Goal: Task Accomplishment & Management: Use online tool/utility

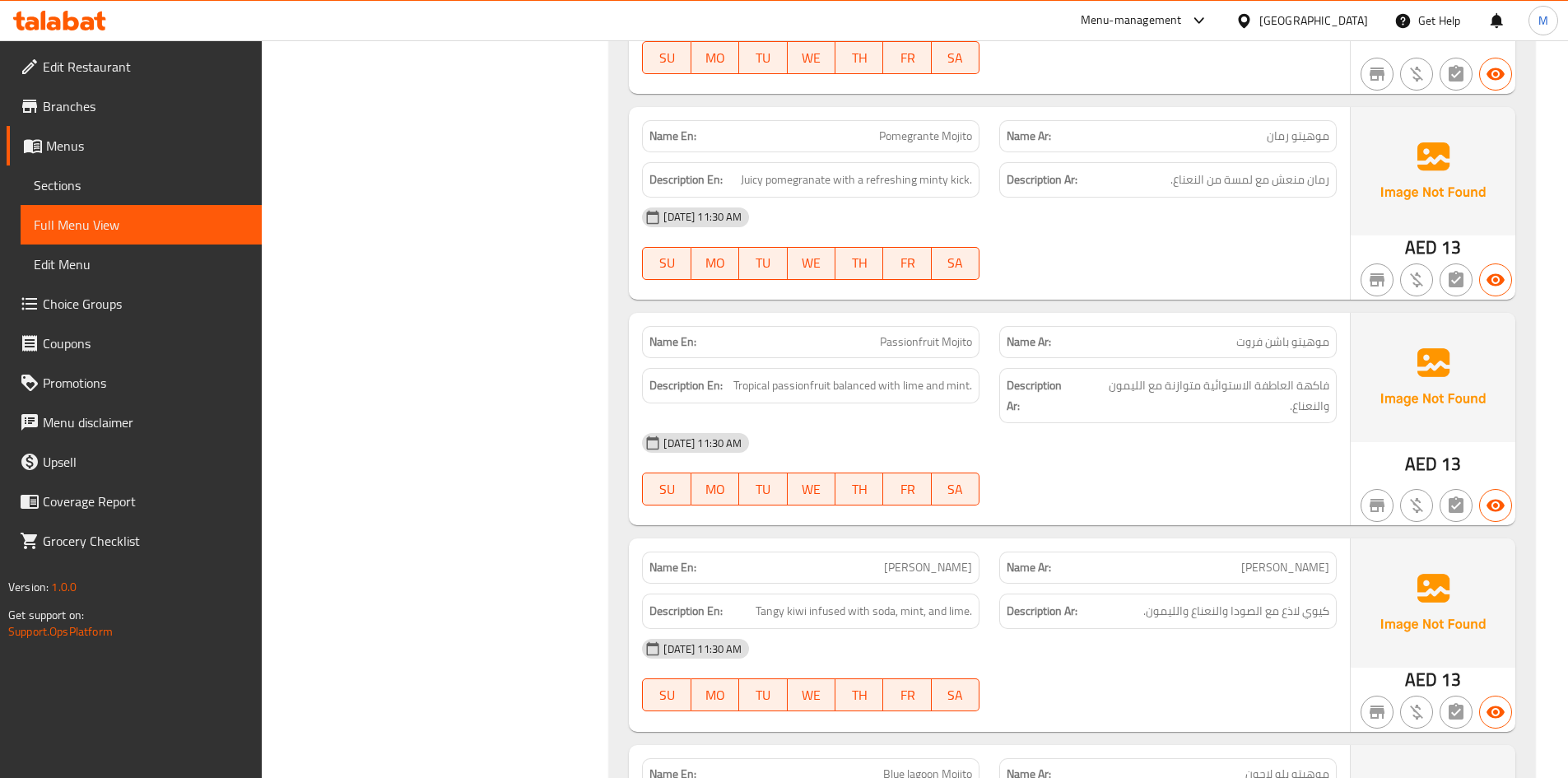
scroll to position [14660, 0]
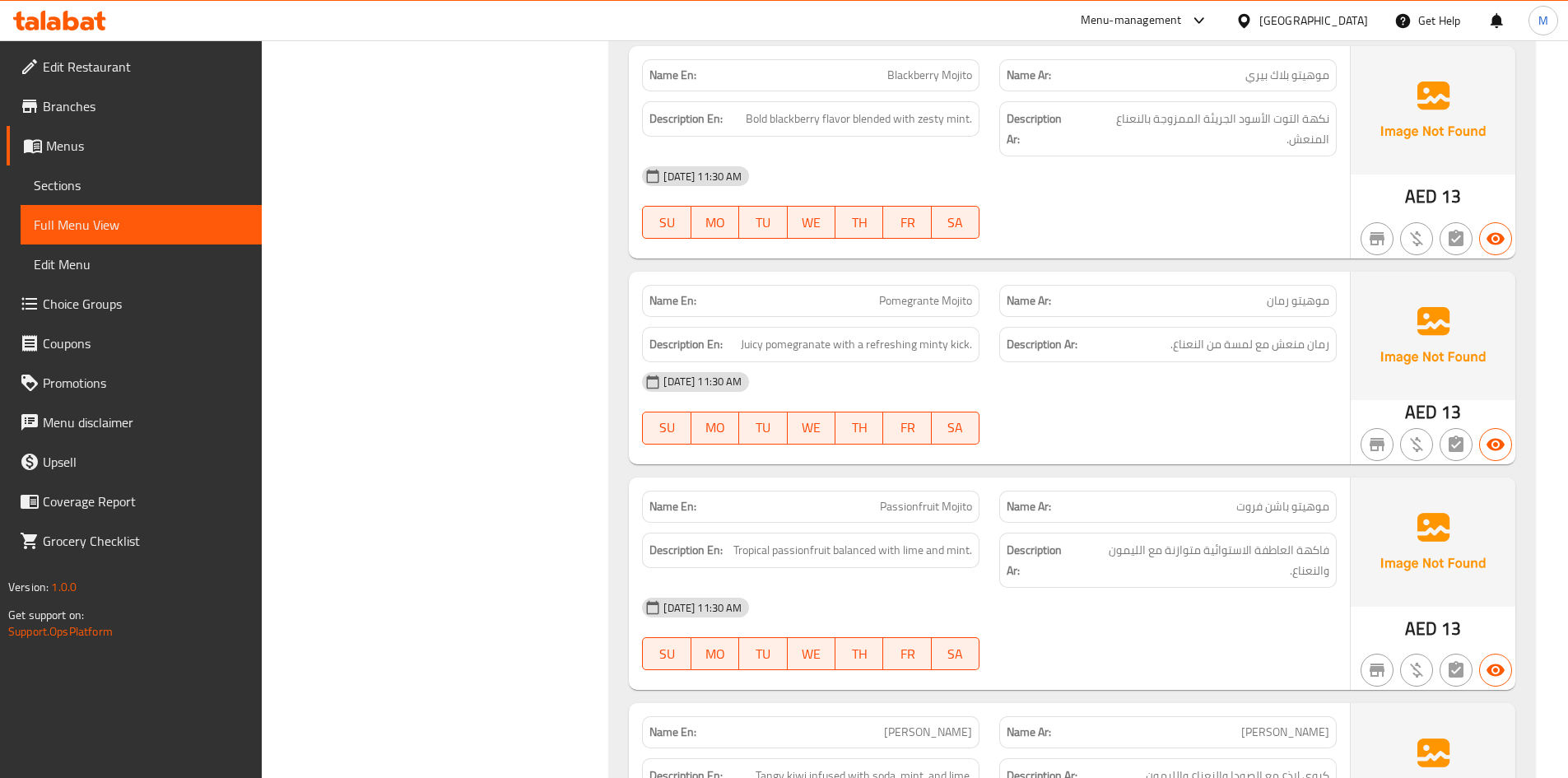
click at [1300, 16] on div "[GEOGRAPHIC_DATA]" at bounding box center [1313, 20] width 109 height 18
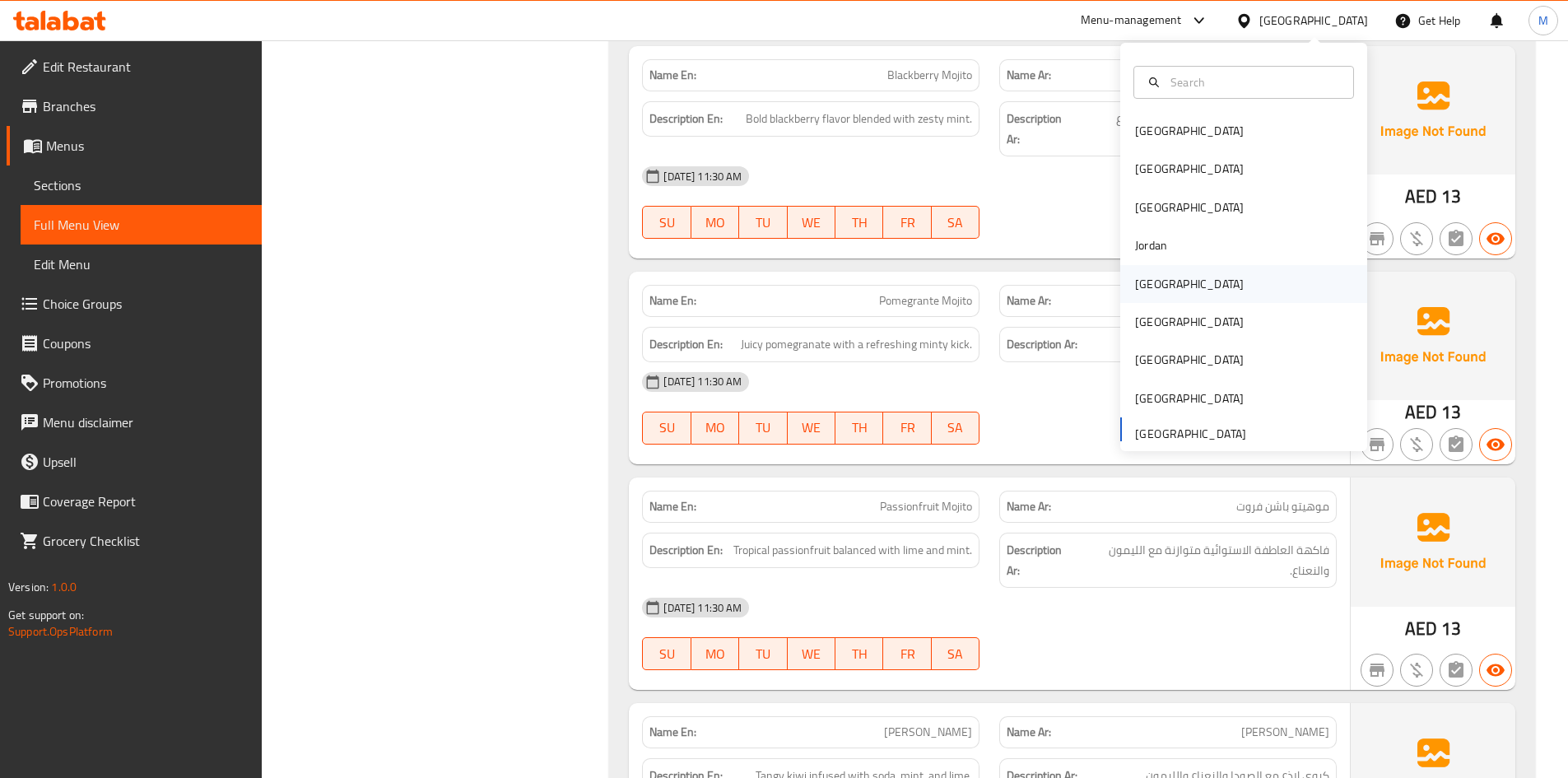
click at [1174, 276] on div "[GEOGRAPHIC_DATA]" at bounding box center [1244, 284] width 247 height 38
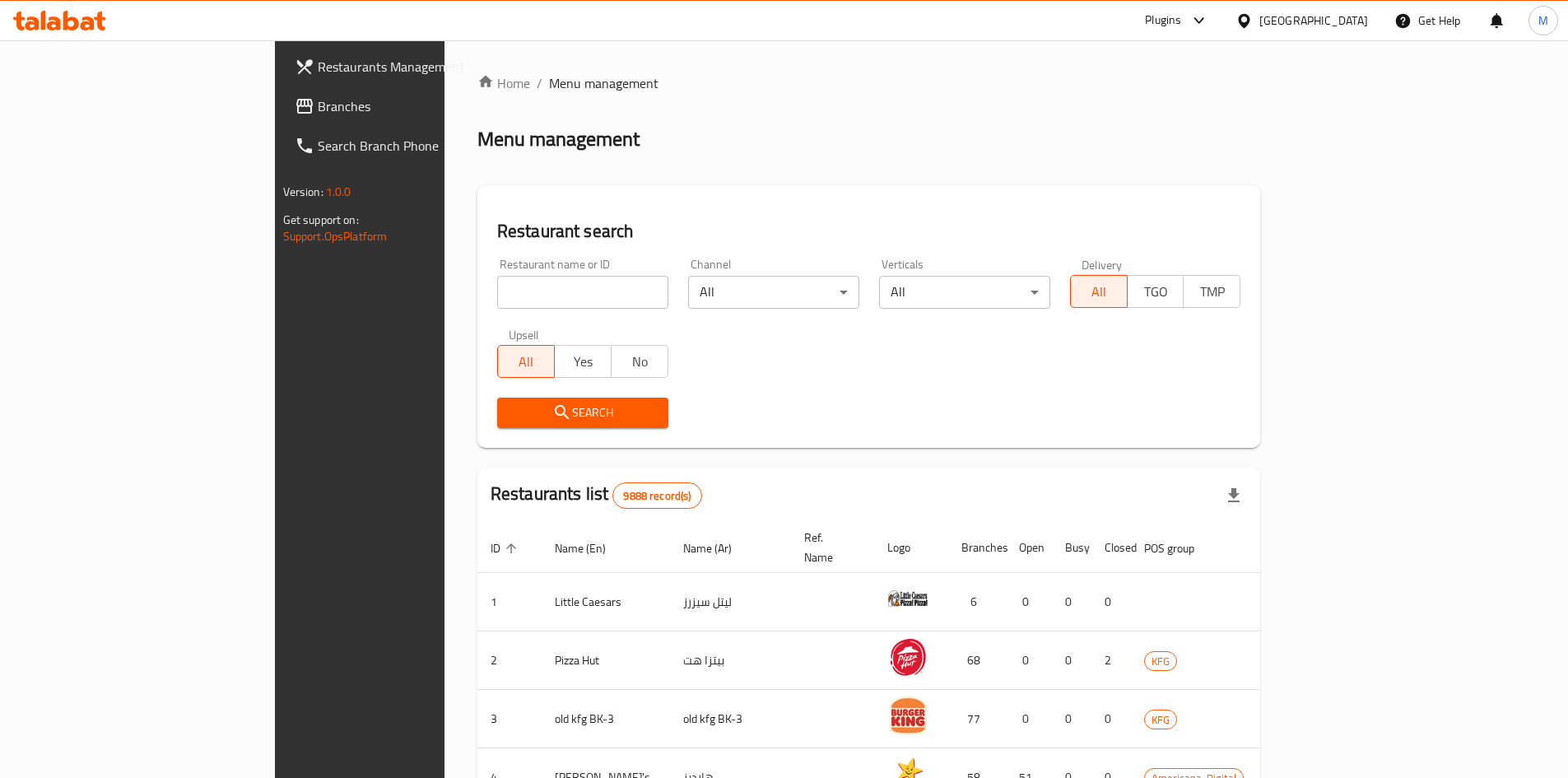
click at [1181, 21] on div "Plugins" at bounding box center [1163, 20] width 36 height 20
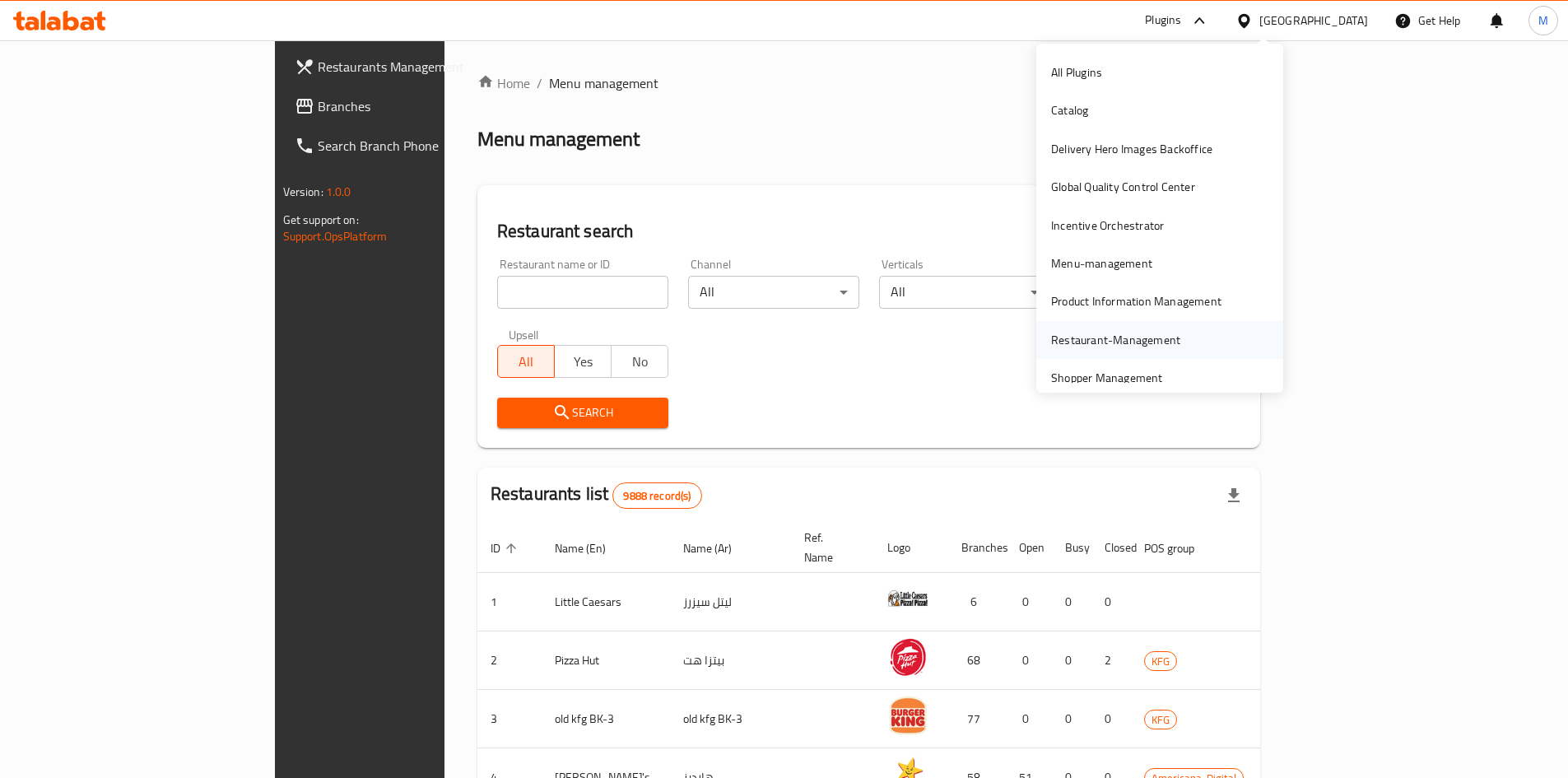
click at [1138, 341] on div "Restaurant-Management" at bounding box center [1115, 339] width 129 height 18
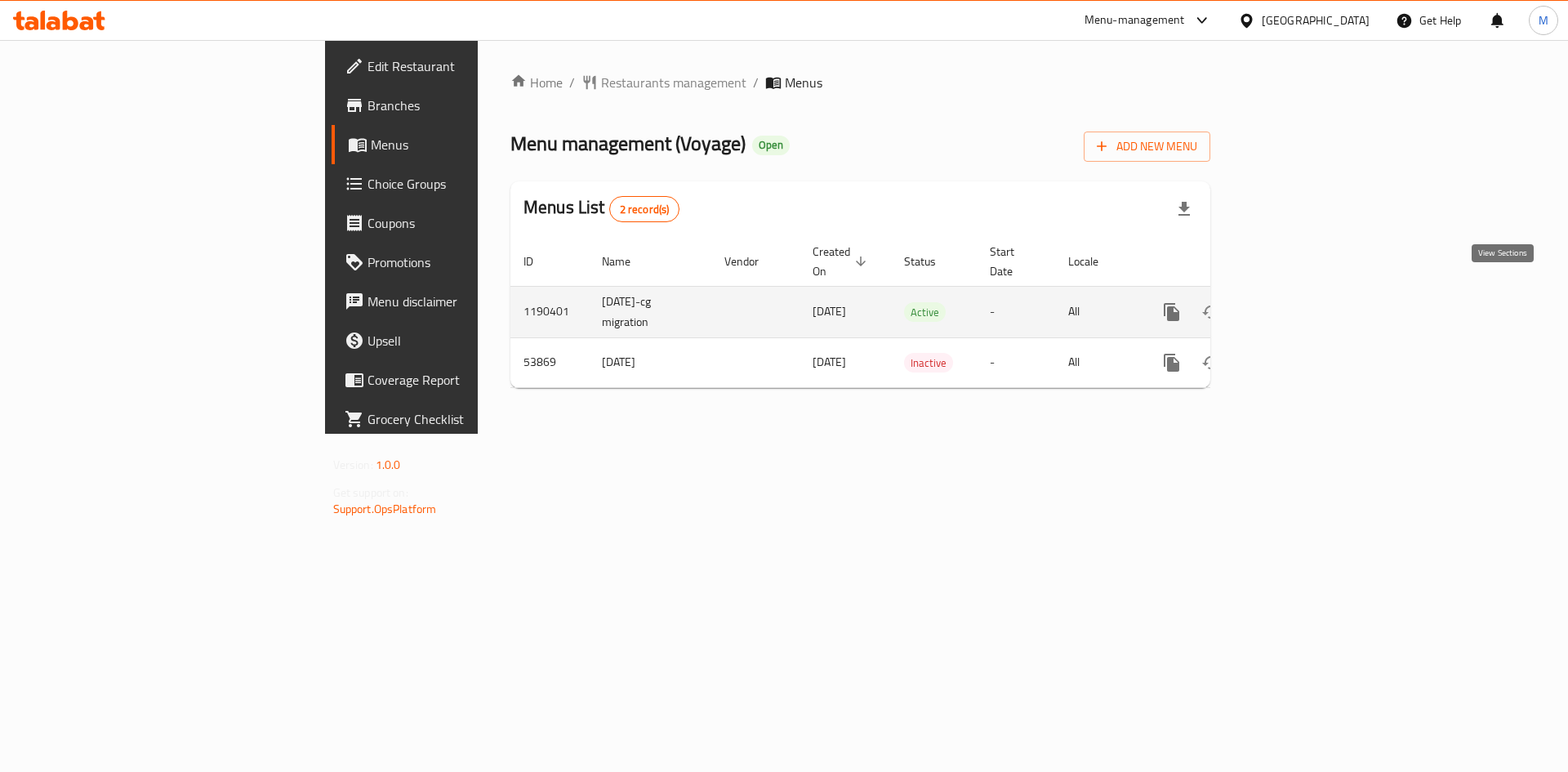
click at [1309, 295] on link "enhanced table" at bounding box center [1290, 312] width 39 height 39
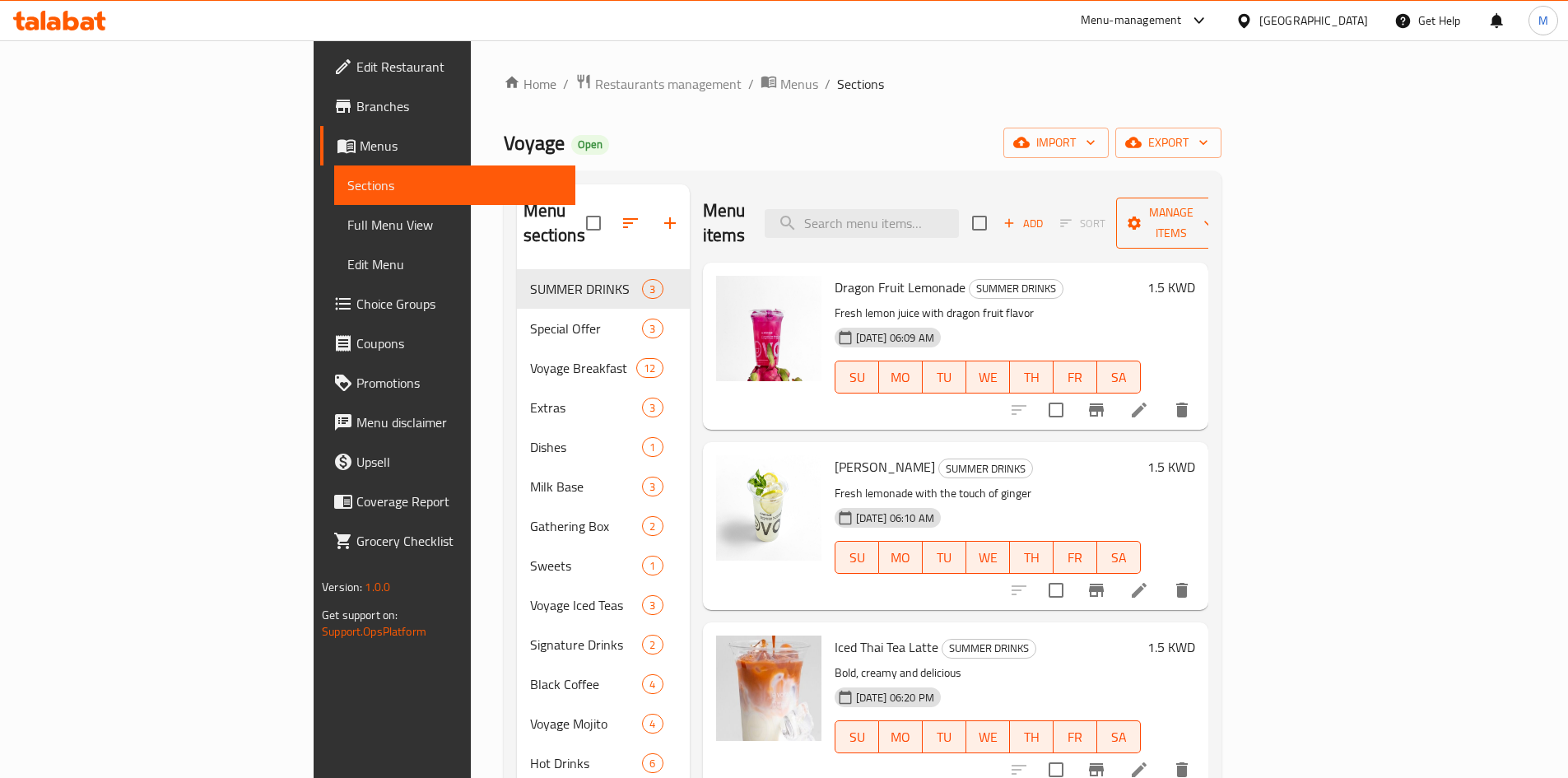
click at [1226, 198] on button "Manage items" at bounding box center [1171, 223] width 110 height 51
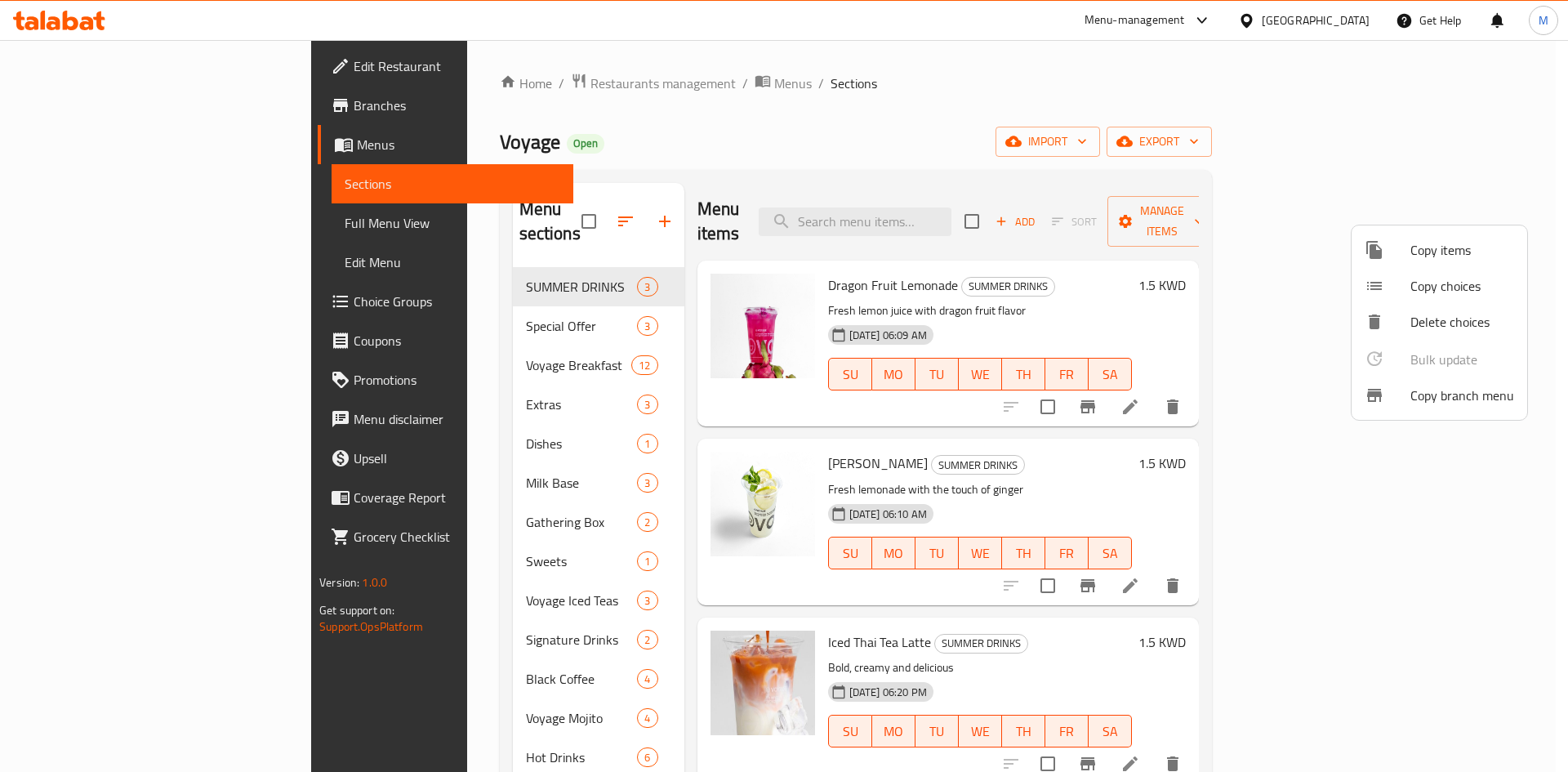
click at [1437, 400] on span "Copy branch menu" at bounding box center [1462, 395] width 104 height 20
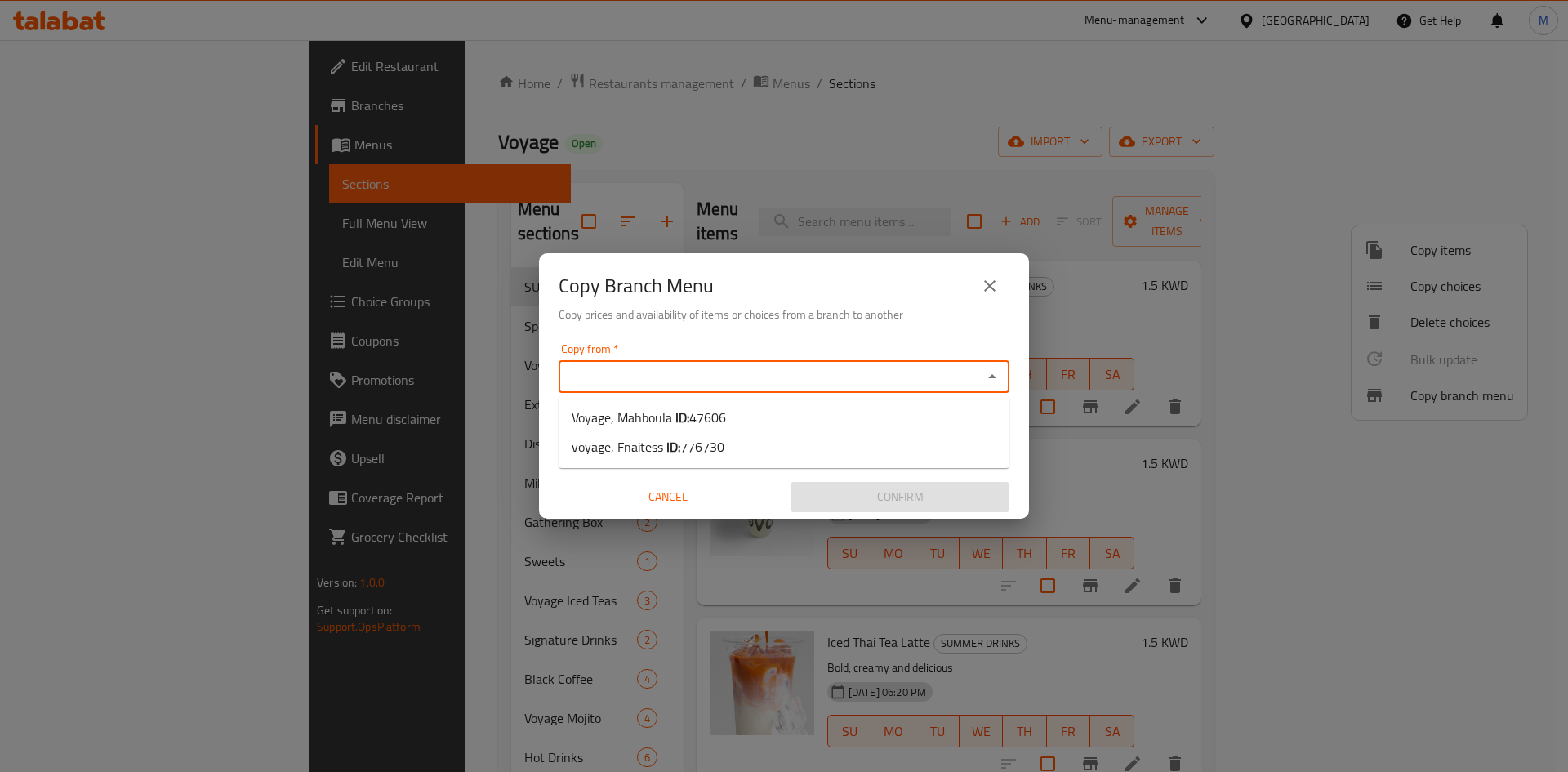
click at [780, 371] on input "Copy from   *" at bounding box center [771, 377] width 414 height 22
click at [748, 411] on li "Voyage, Mahboula ID: 47606" at bounding box center [783, 417] width 451 height 29
type input "Voyage, Mahboula"
click at [782, 437] on input "Copy to   *" at bounding box center [771, 439] width 414 height 22
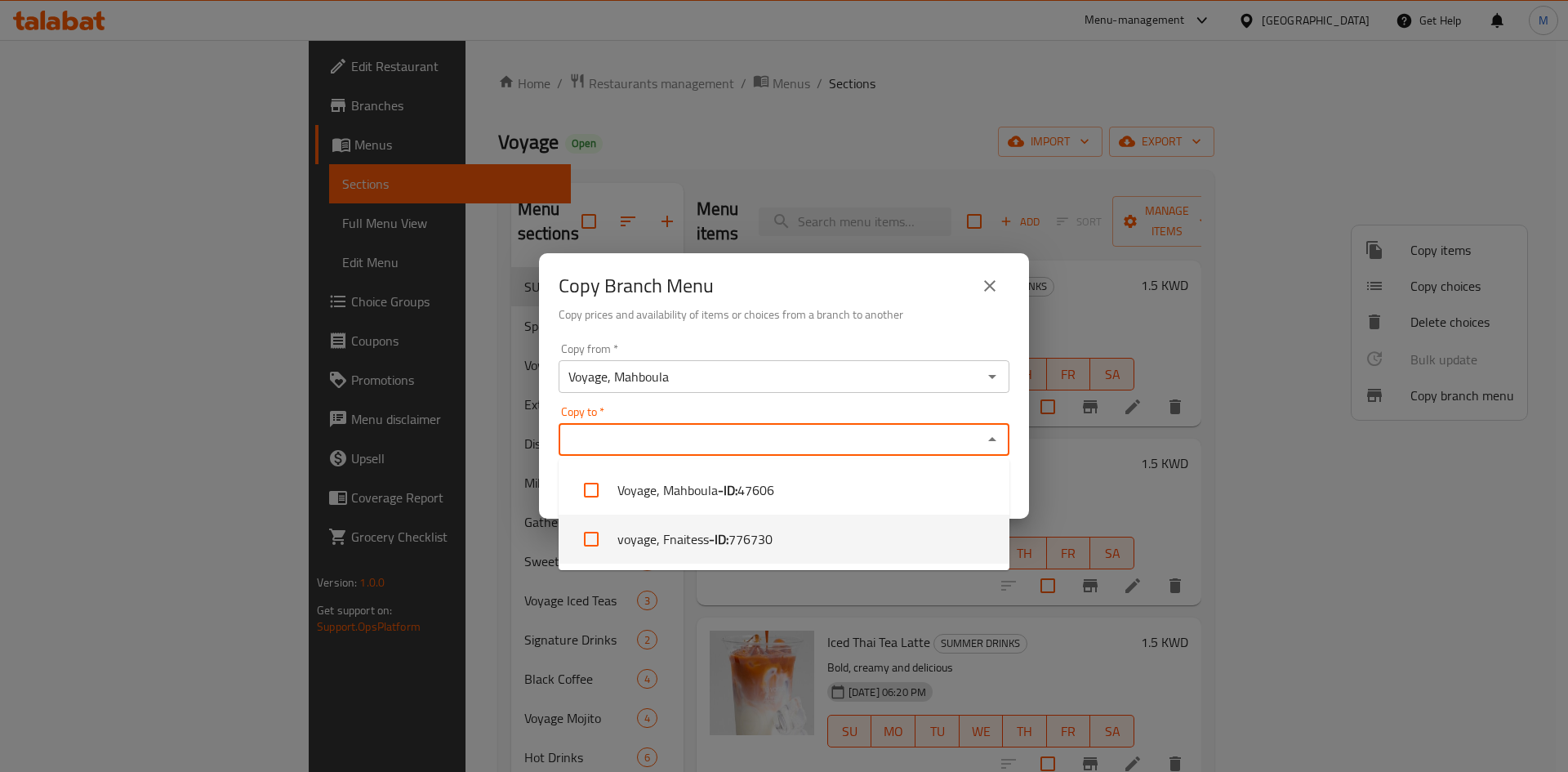
click at [781, 539] on li "voyage, Fnaitess - ID: 776730" at bounding box center [783, 539] width 451 height 49
checkbox input "true"
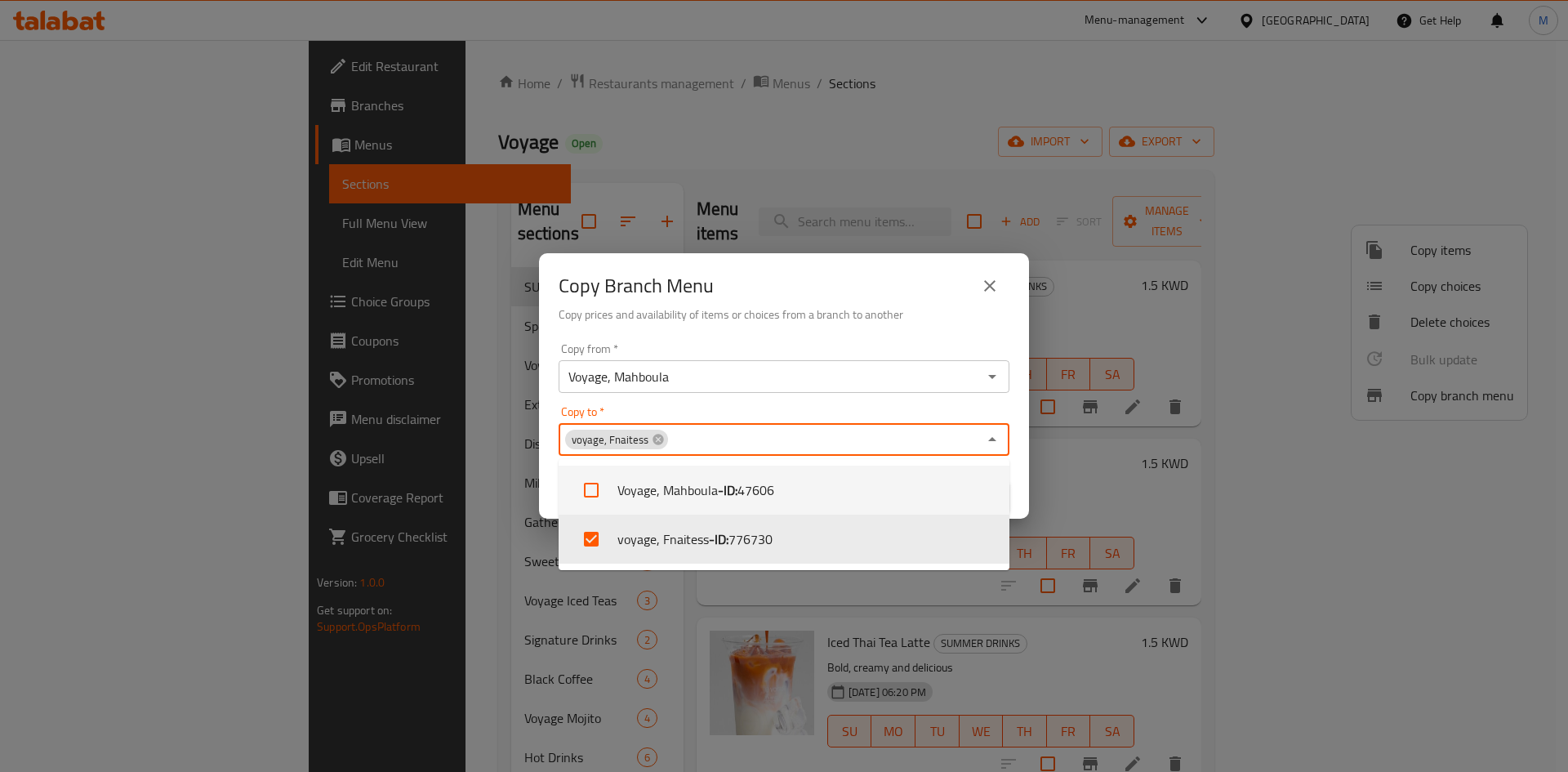
click at [898, 263] on div "Copy Branch Menu Copy prices and availability of items or choices from a branch…" at bounding box center [783, 294] width 490 height 83
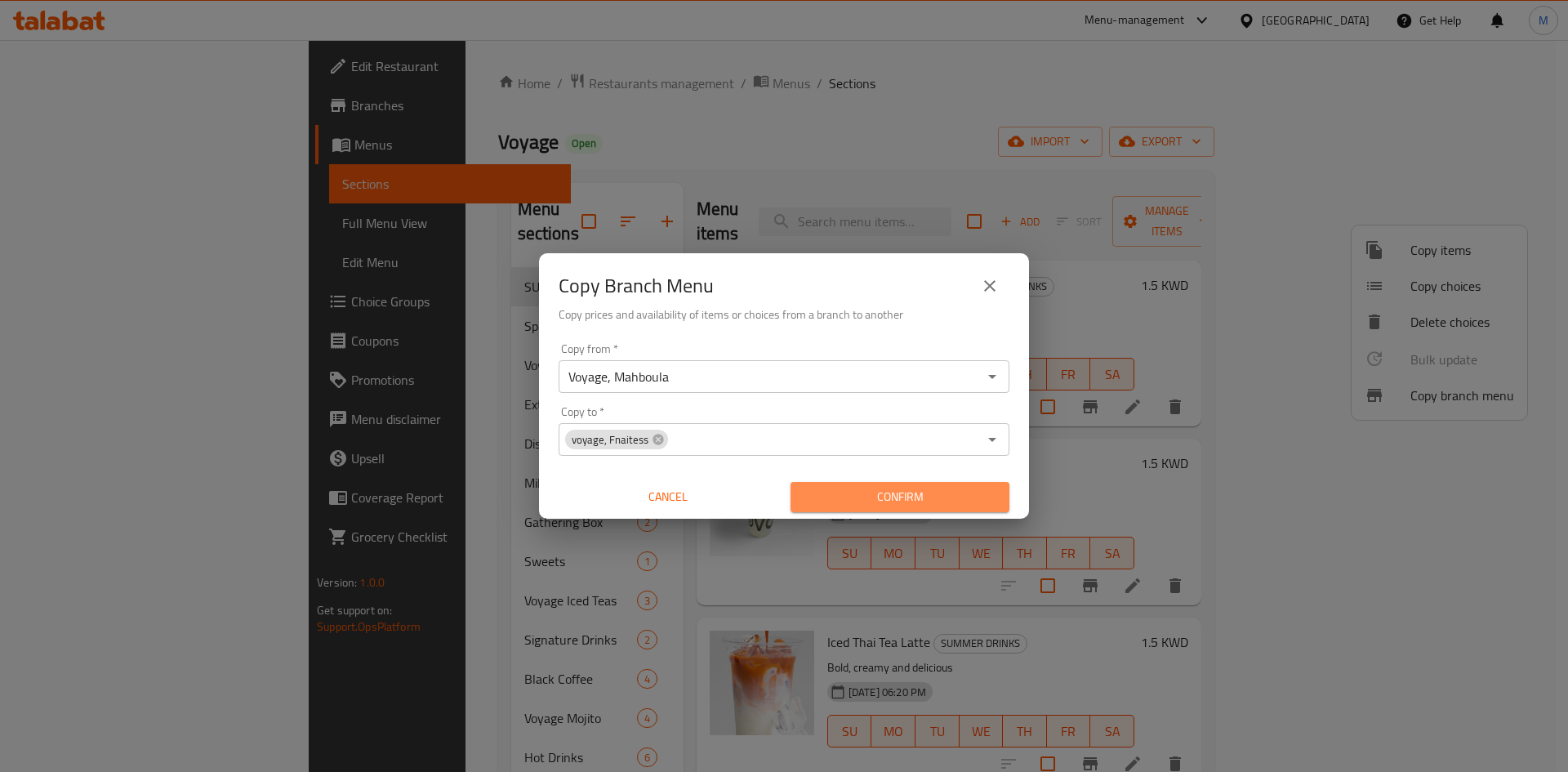
click at [943, 509] on button "Confirm" at bounding box center [900, 497] width 219 height 30
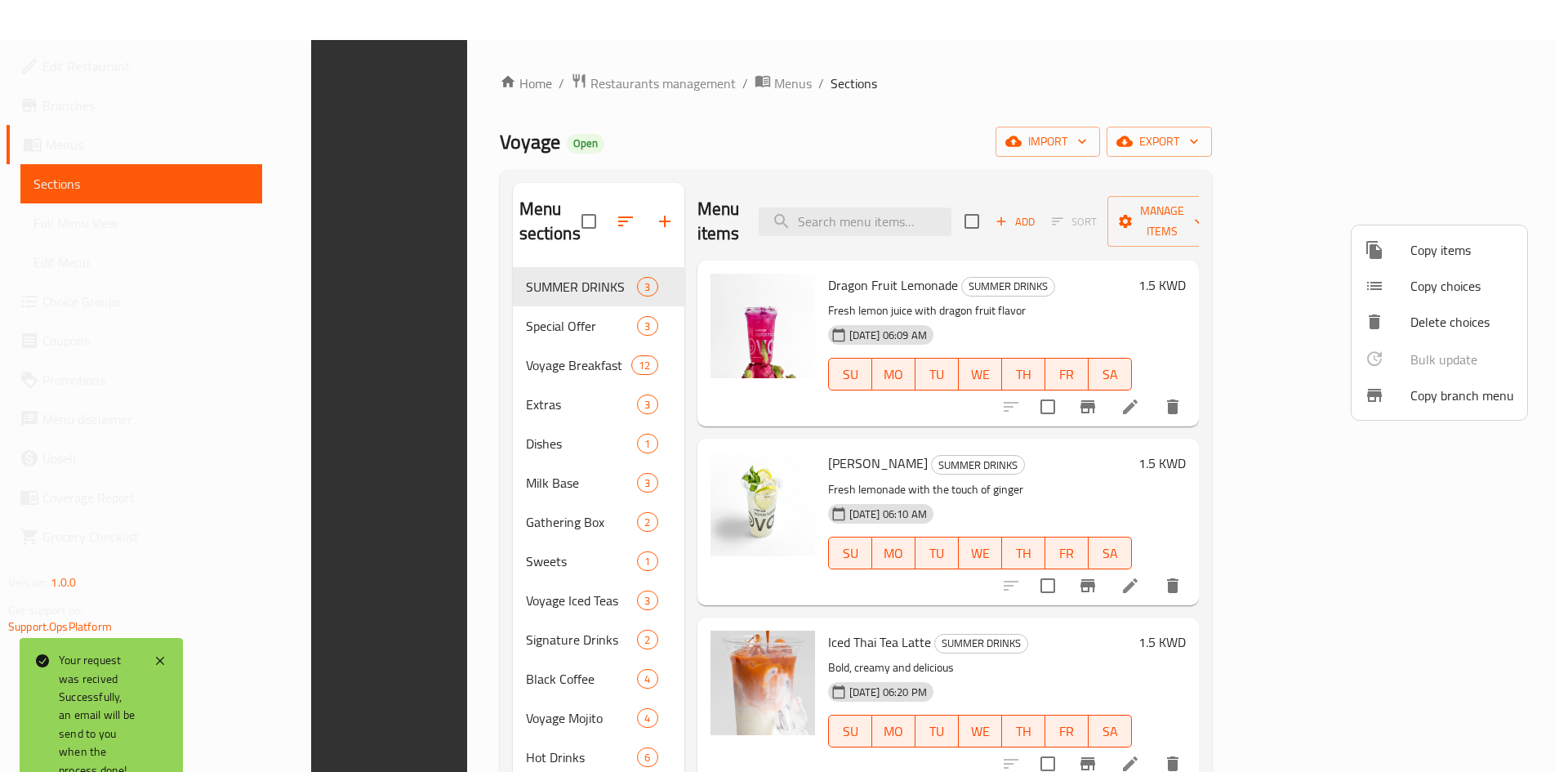
scroll to position [229, 0]
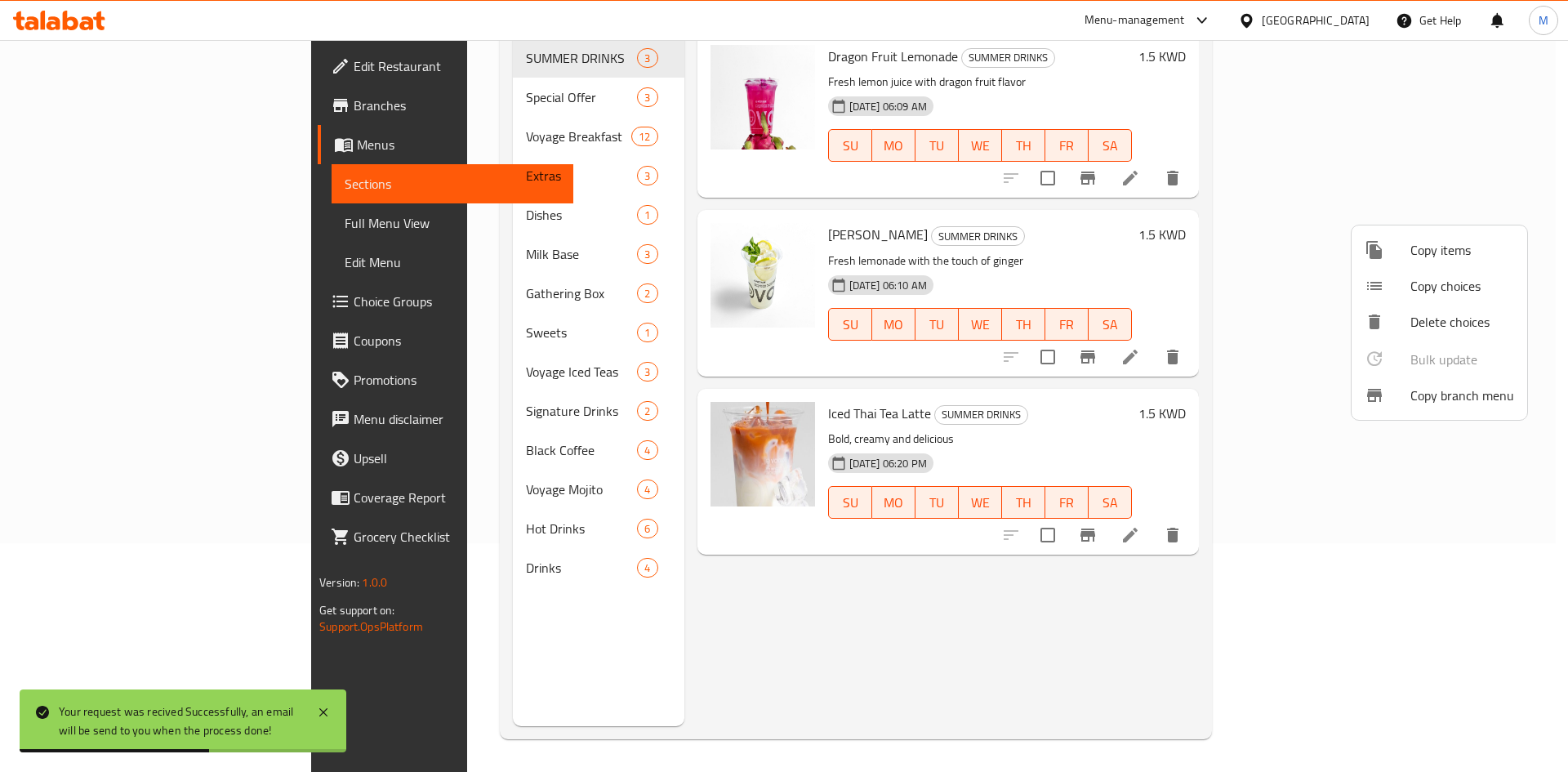
click at [50, 104] on div at bounding box center [784, 386] width 1568 height 772
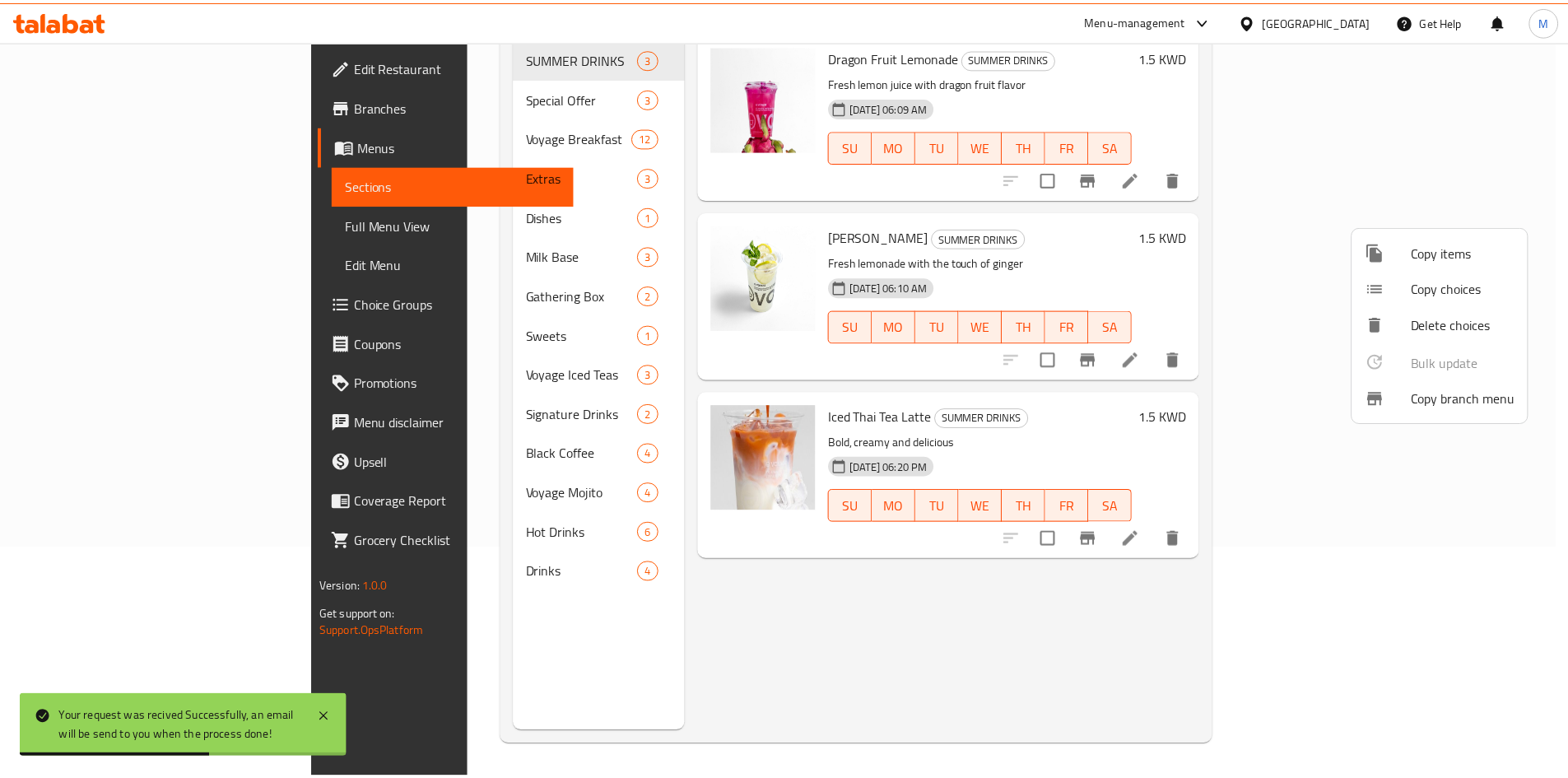
scroll to position [0, 0]
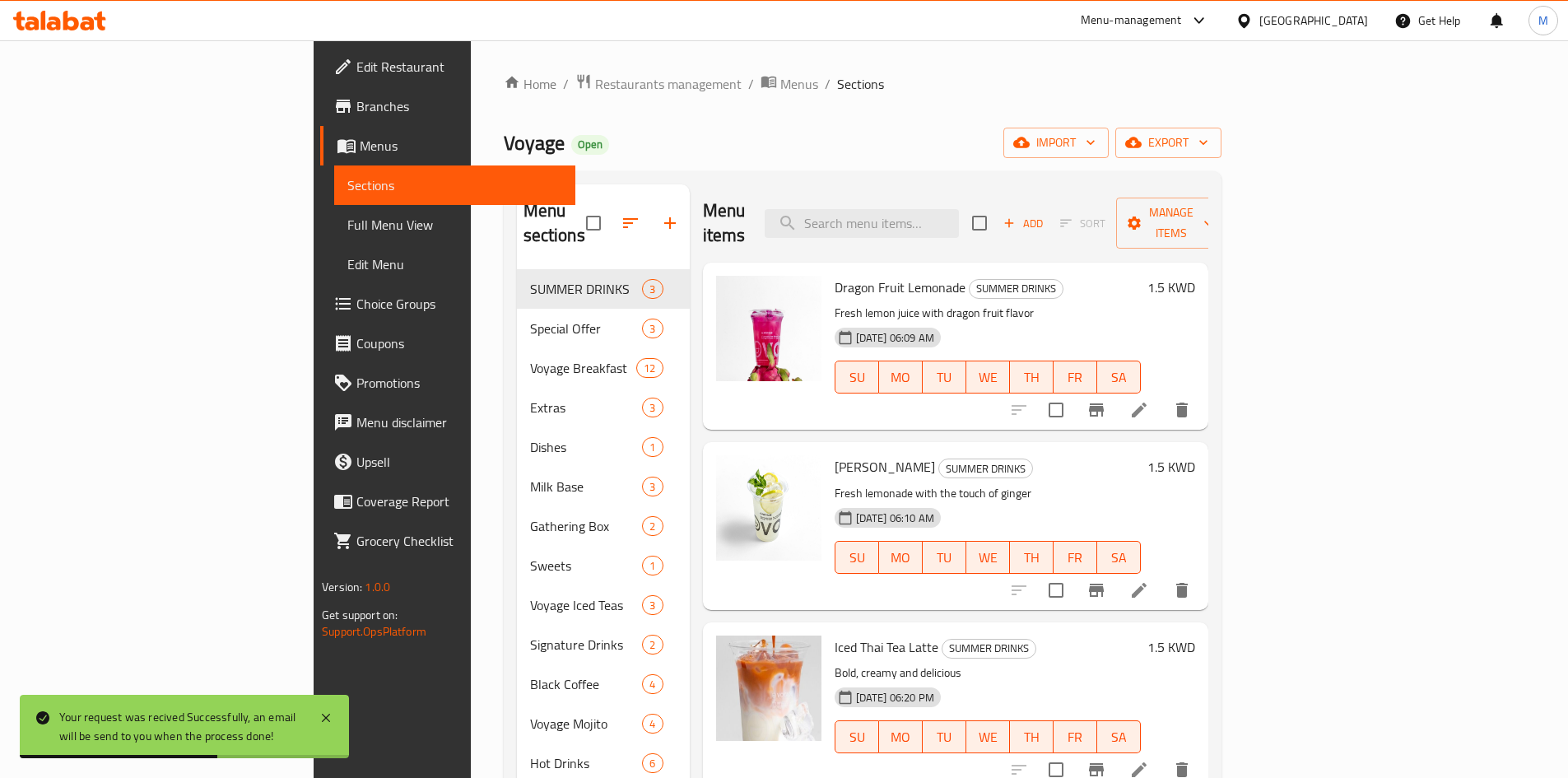
click at [357, 105] on span "Branches" at bounding box center [460, 106] width 206 height 20
